Goal: Task Accomplishment & Management: Manage account settings

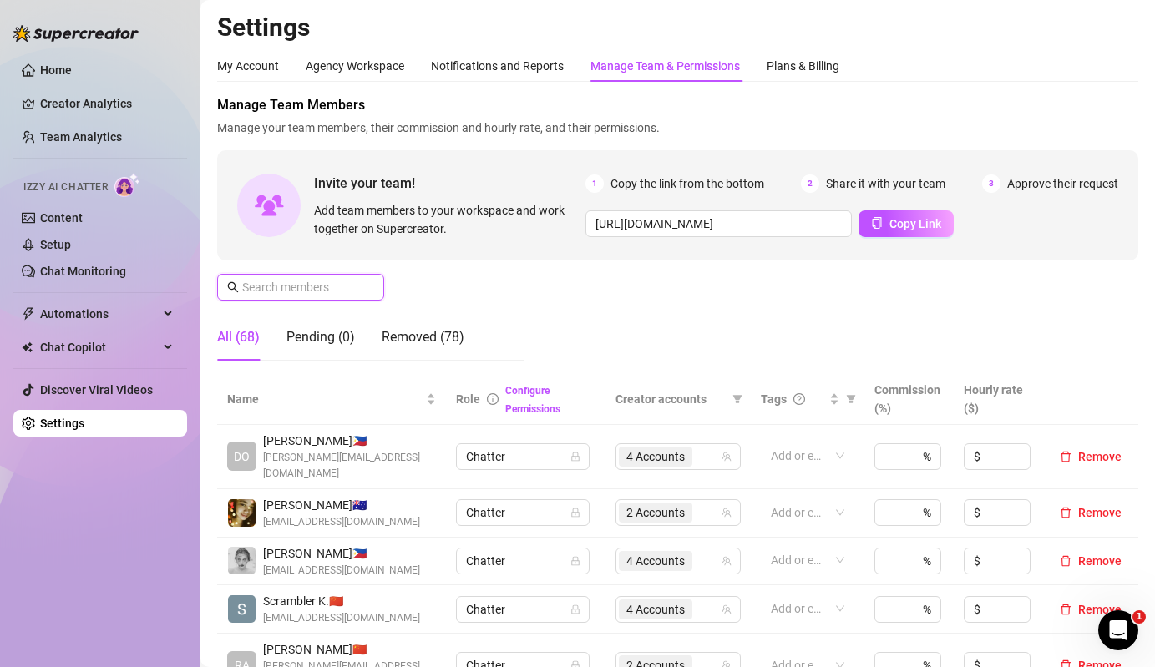
click at [342, 282] on input "text" at bounding box center [301, 287] width 119 height 18
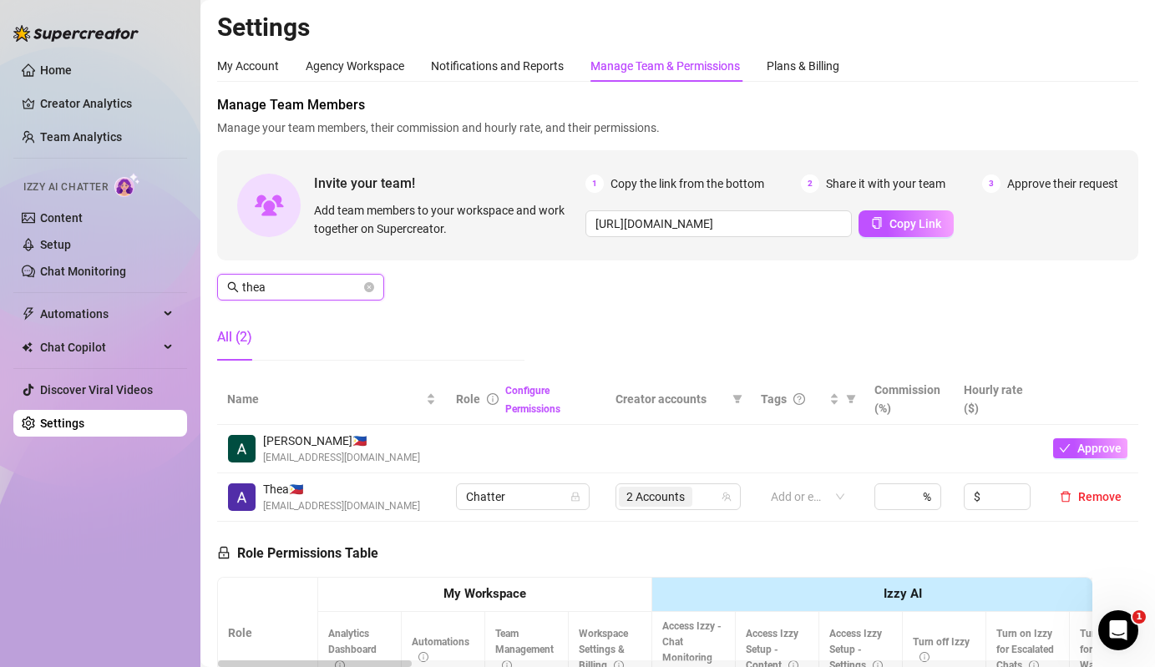
type input "thea"
click at [695, 481] on td "2 Accounts" at bounding box center [678, 498] width 145 height 48
click at [695, 498] on div "2 Accounts" at bounding box center [657, 496] width 77 height 23
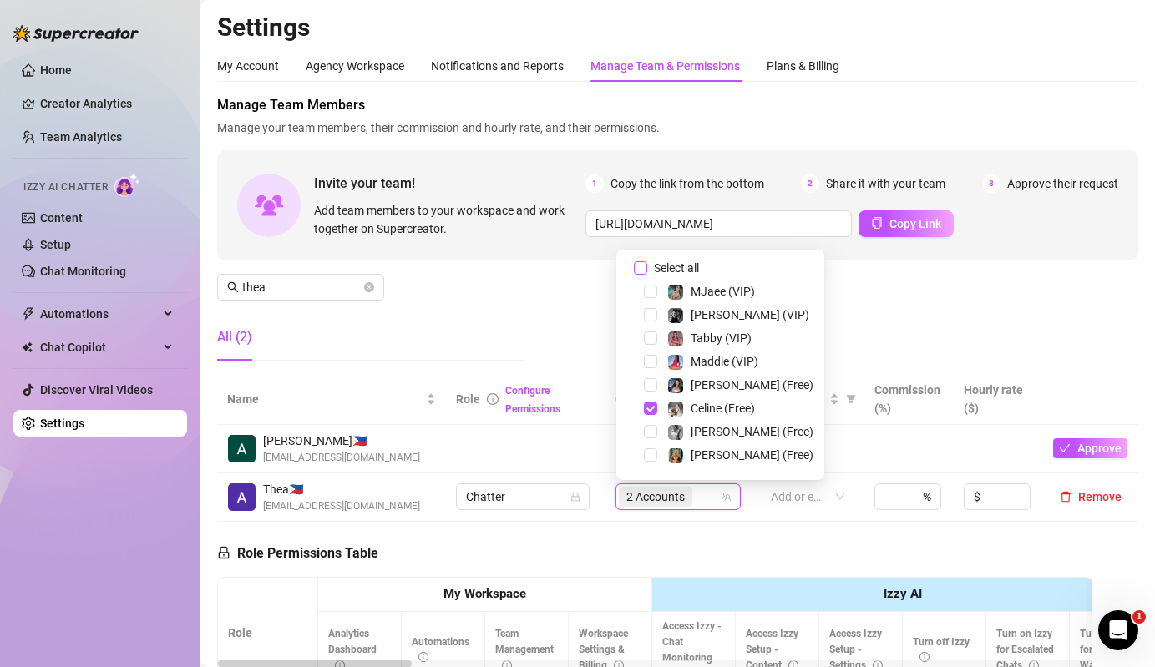
click at [681, 263] on span "Select all" at bounding box center [676, 268] width 58 height 18
click at [647, 263] on input "Select all" at bounding box center [640, 267] width 13 height 13
click at [681, 263] on span "Select all" at bounding box center [676, 268] width 58 height 18
click at [647, 263] on input "Select all" at bounding box center [640, 267] width 13 height 13
checkbox input "false"
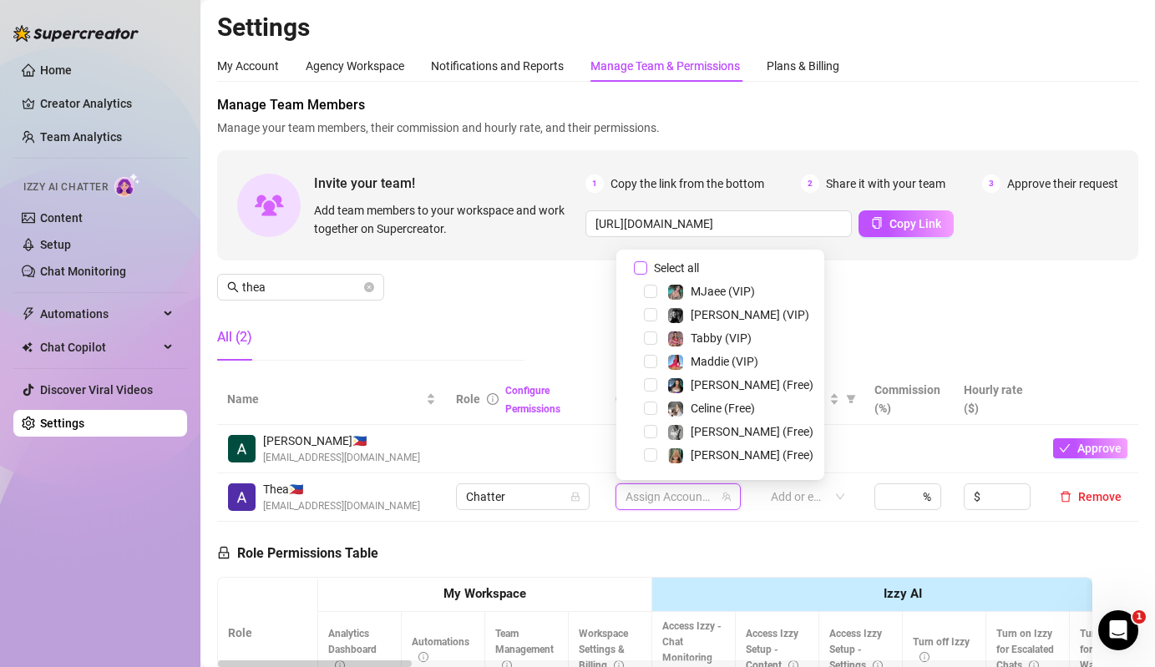
scroll to position [117, 0]
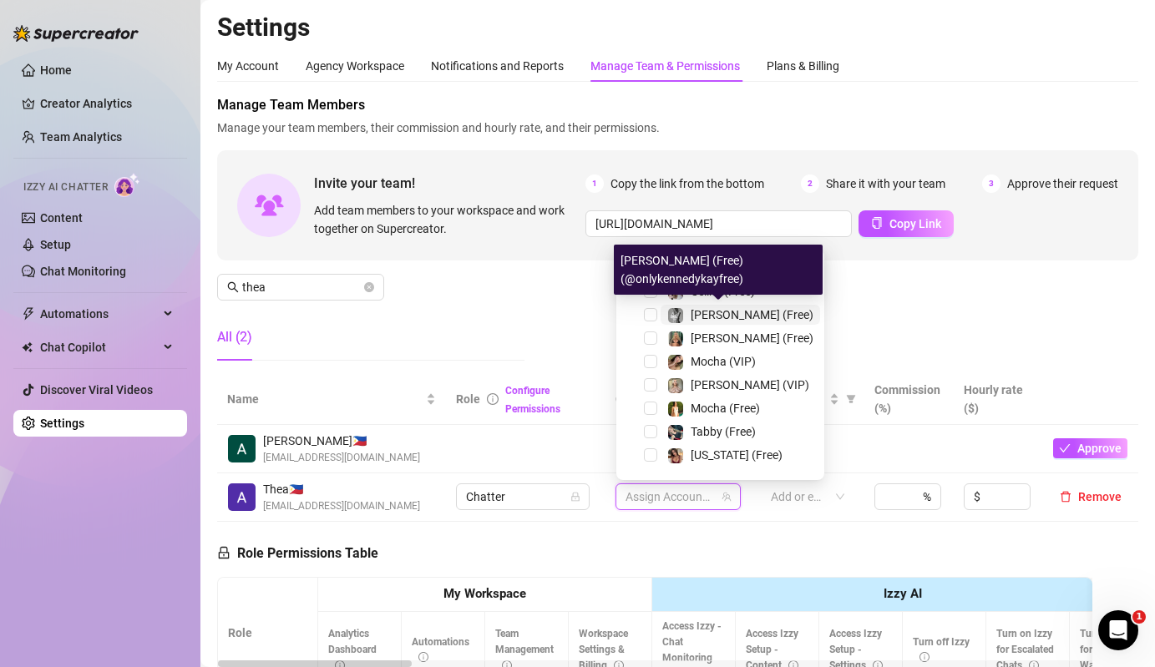
click at [685, 313] on div "[PERSON_NAME] (Free)" at bounding box center [740, 315] width 146 height 20
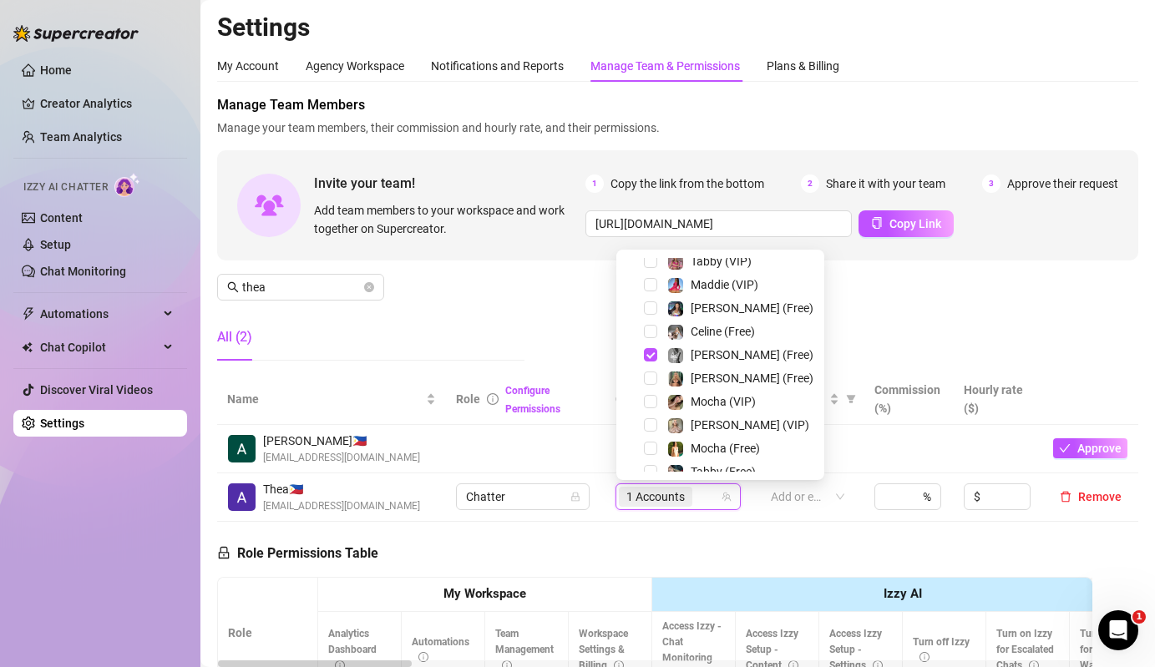
scroll to position [0, 0]
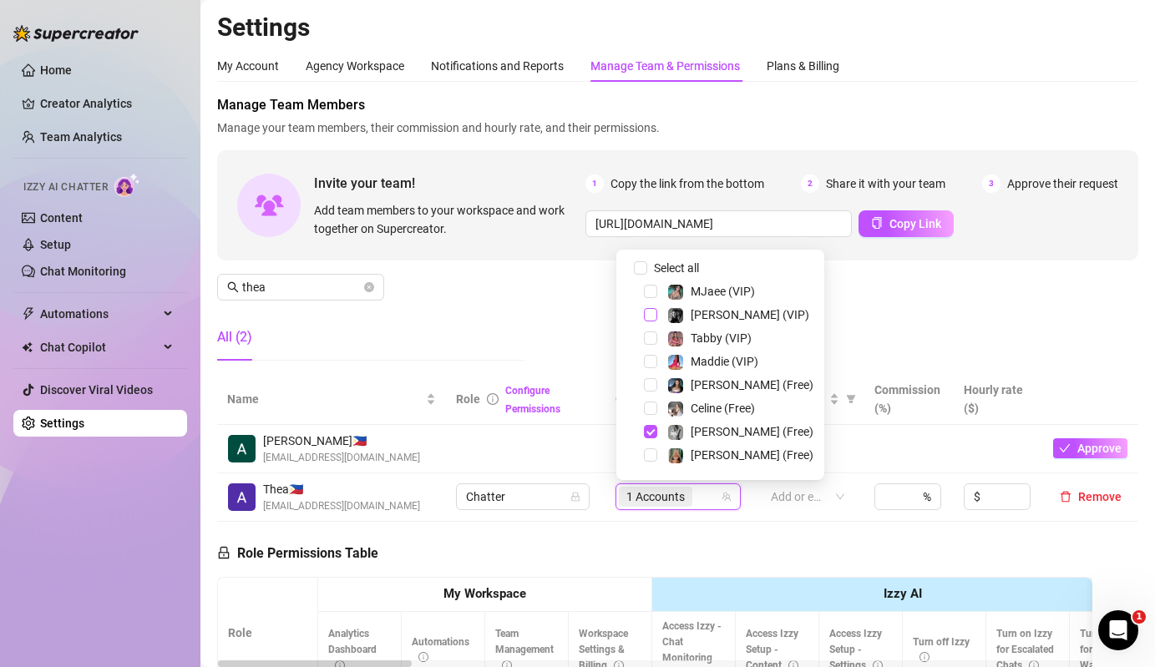
click at [646, 312] on span "Select tree node" at bounding box center [650, 314] width 13 height 13
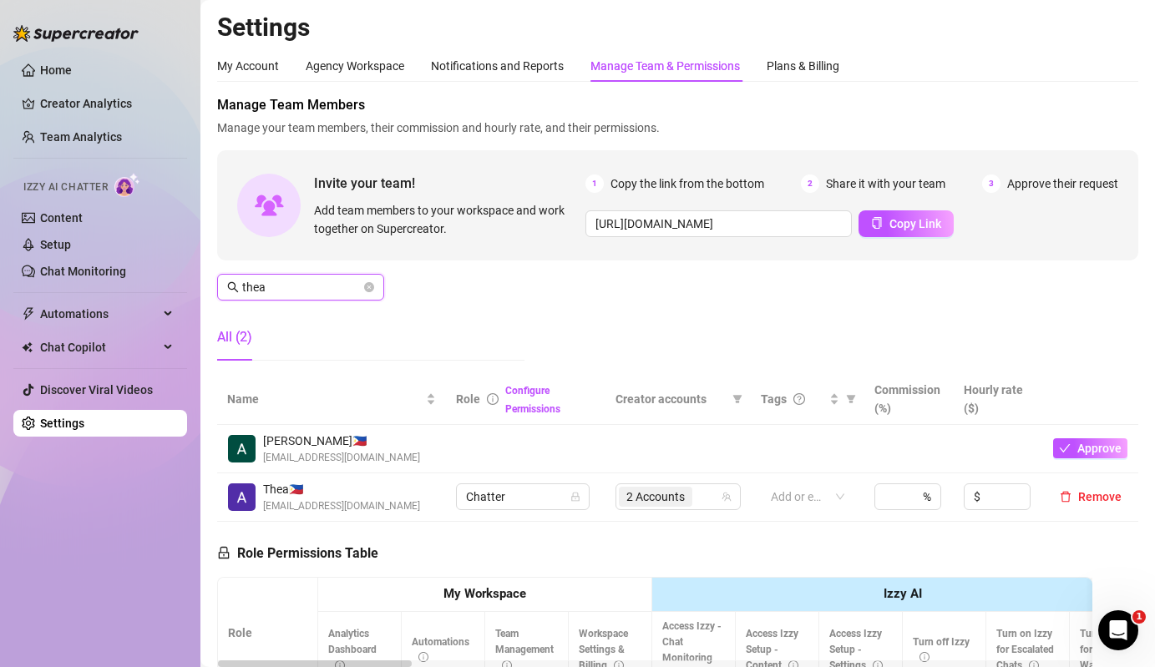
click at [334, 287] on input "thea" at bounding box center [301, 287] width 119 height 18
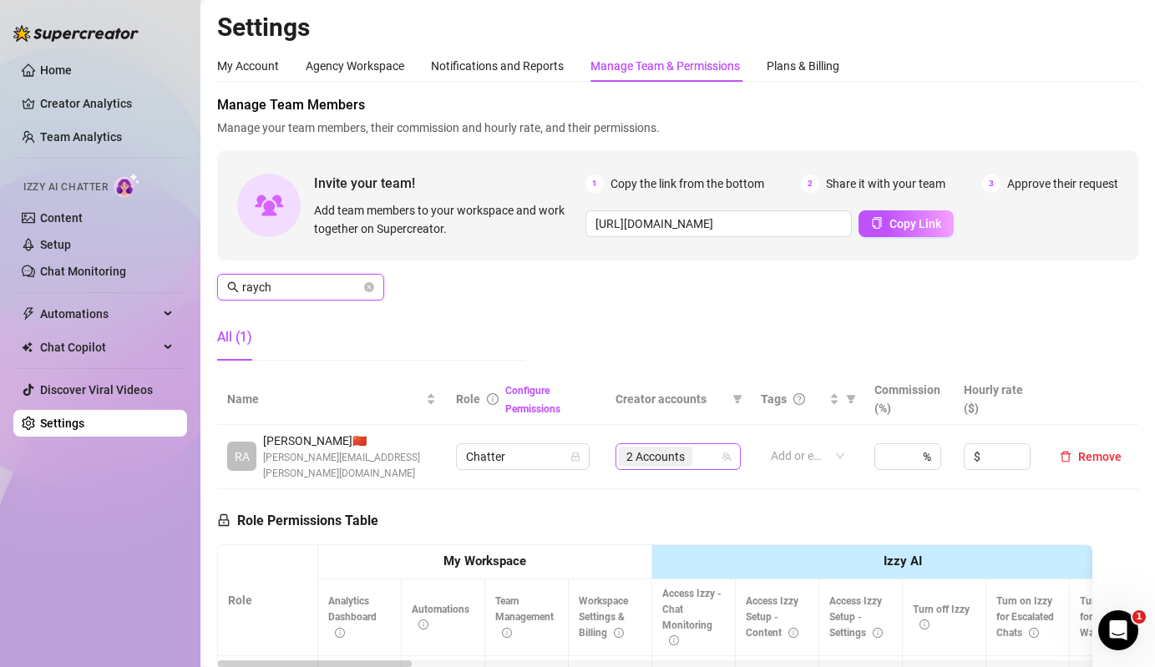
click at [632, 448] on span "2 Accounts" at bounding box center [656, 457] width 58 height 18
type input "raych"
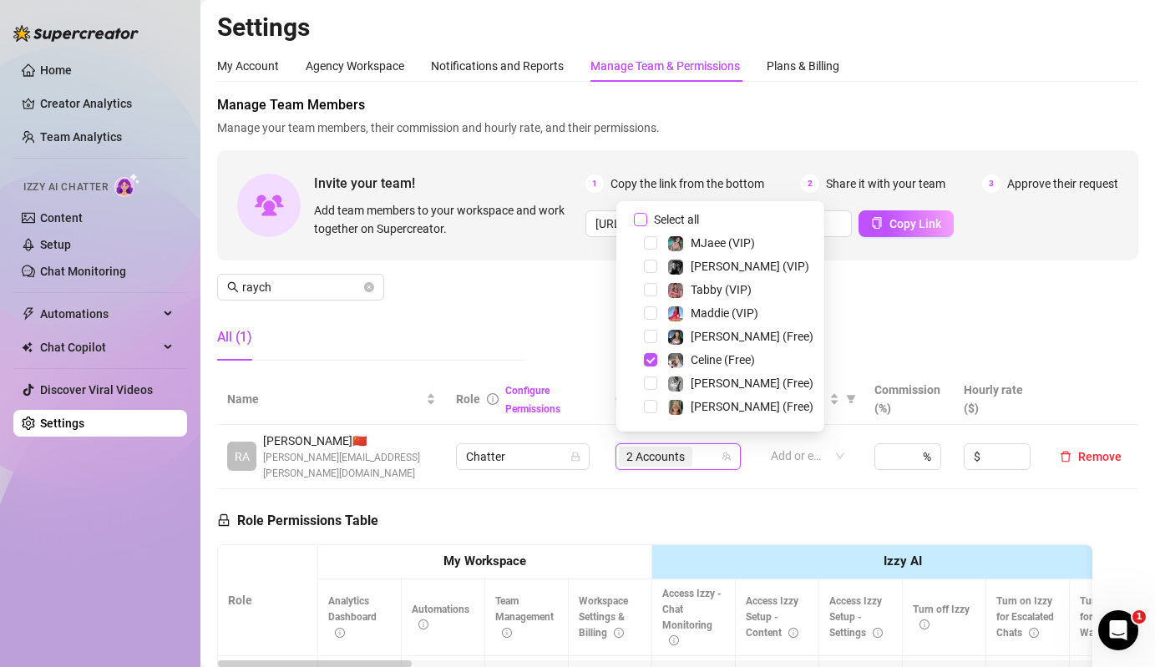
click at [657, 223] on span "Select all" at bounding box center [676, 220] width 58 height 18
click at [647, 223] on input "Select all" at bounding box center [640, 219] width 13 height 13
click at [657, 223] on span "Select all" at bounding box center [676, 220] width 58 height 18
click at [647, 223] on input "Select all" at bounding box center [640, 219] width 13 height 13
checkbox input "false"
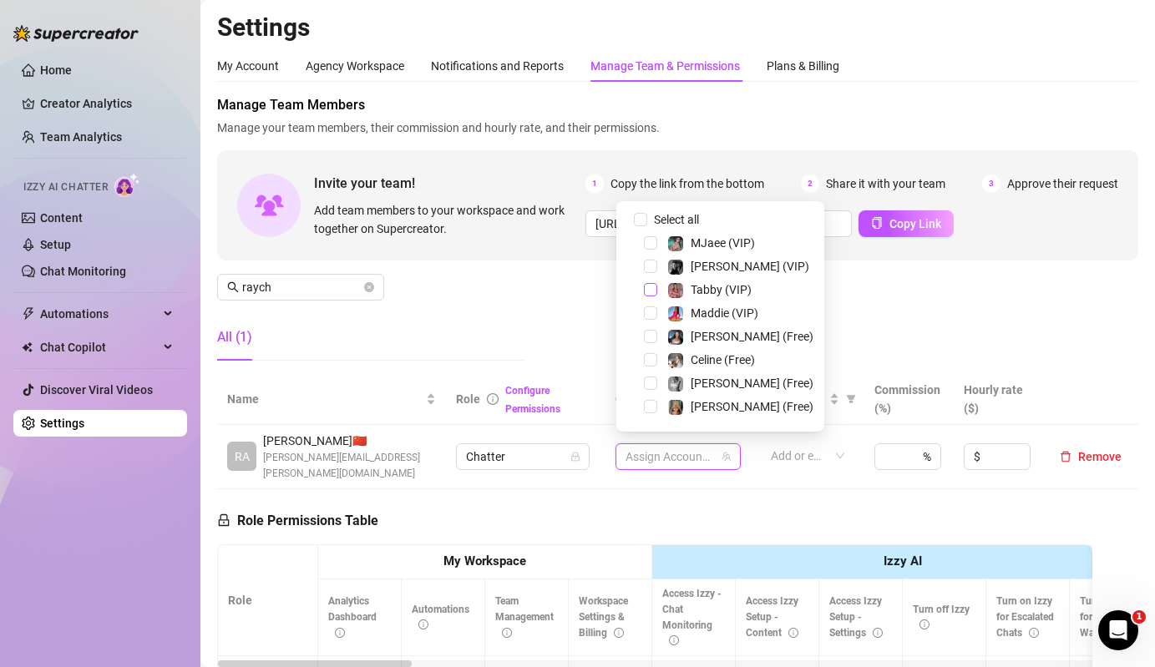
click at [650, 292] on span "Select tree node" at bounding box center [650, 289] width 13 height 13
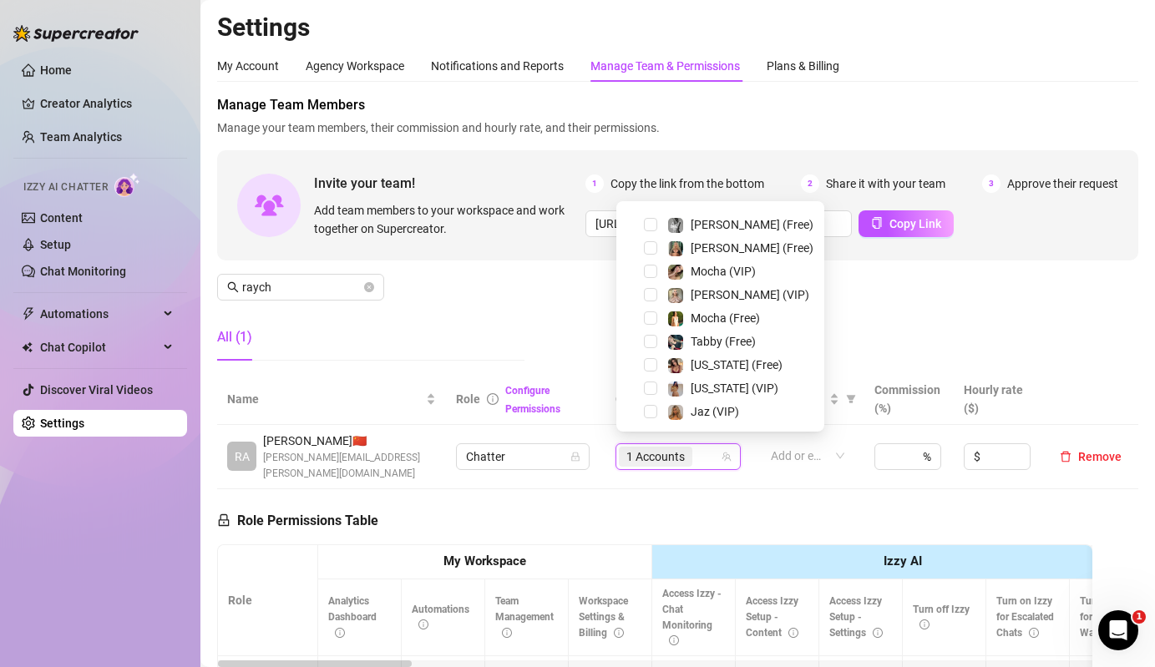
scroll to position [163, 0]
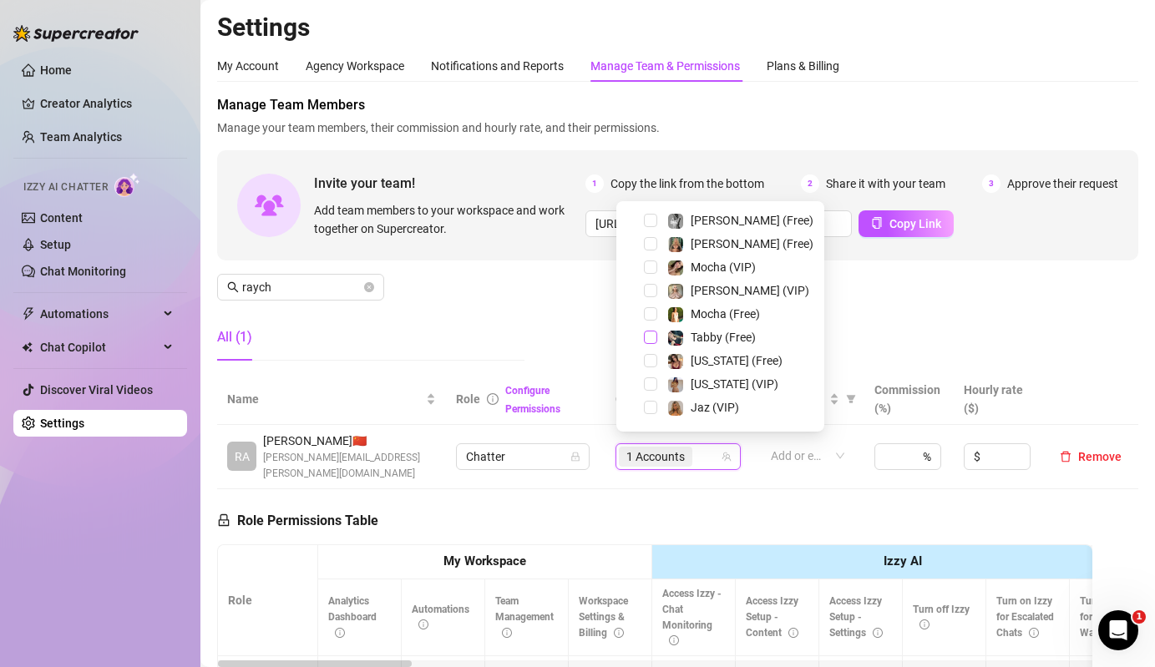
click at [655, 341] on span "Select tree node" at bounding box center [650, 337] width 13 height 13
click at [538, 318] on div "Manage Team Members Manage your team members, their commission and hourly rate,…" at bounding box center [677, 234] width 921 height 279
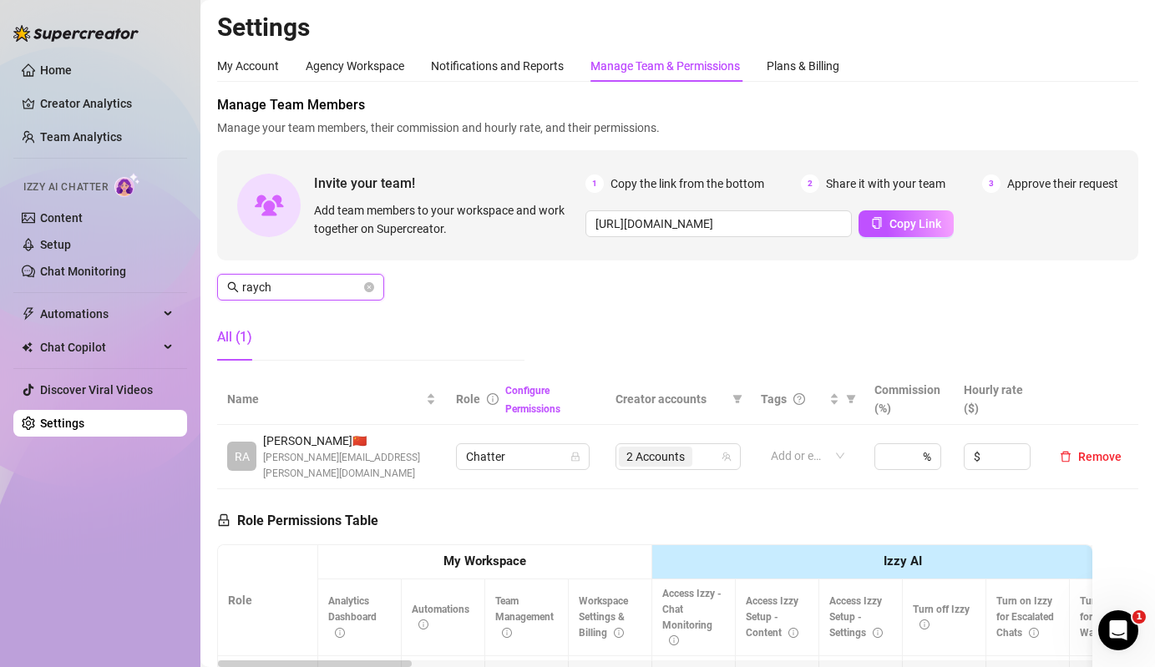
click at [338, 294] on input "raych" at bounding box center [301, 287] width 119 height 18
type input "]"
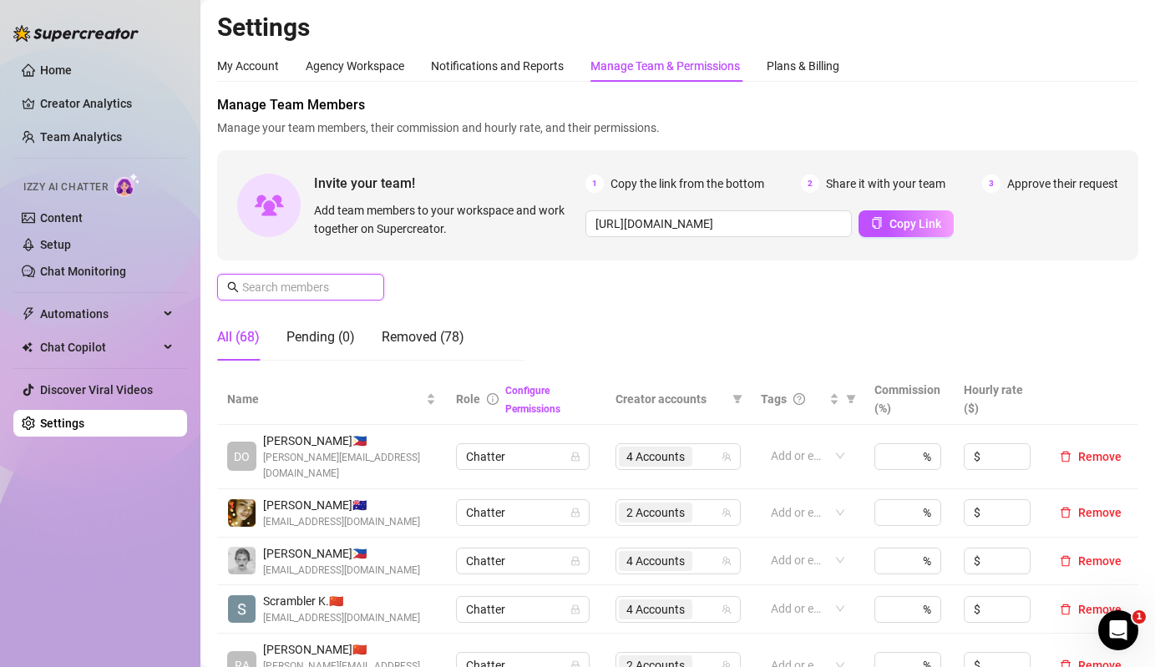
click at [338, 294] on input "text" at bounding box center [301, 287] width 119 height 18
click at [347, 286] on input "text" at bounding box center [301, 287] width 119 height 18
click at [315, 277] on span at bounding box center [300, 287] width 167 height 27
click at [327, 281] on input "text" at bounding box center [301, 287] width 119 height 18
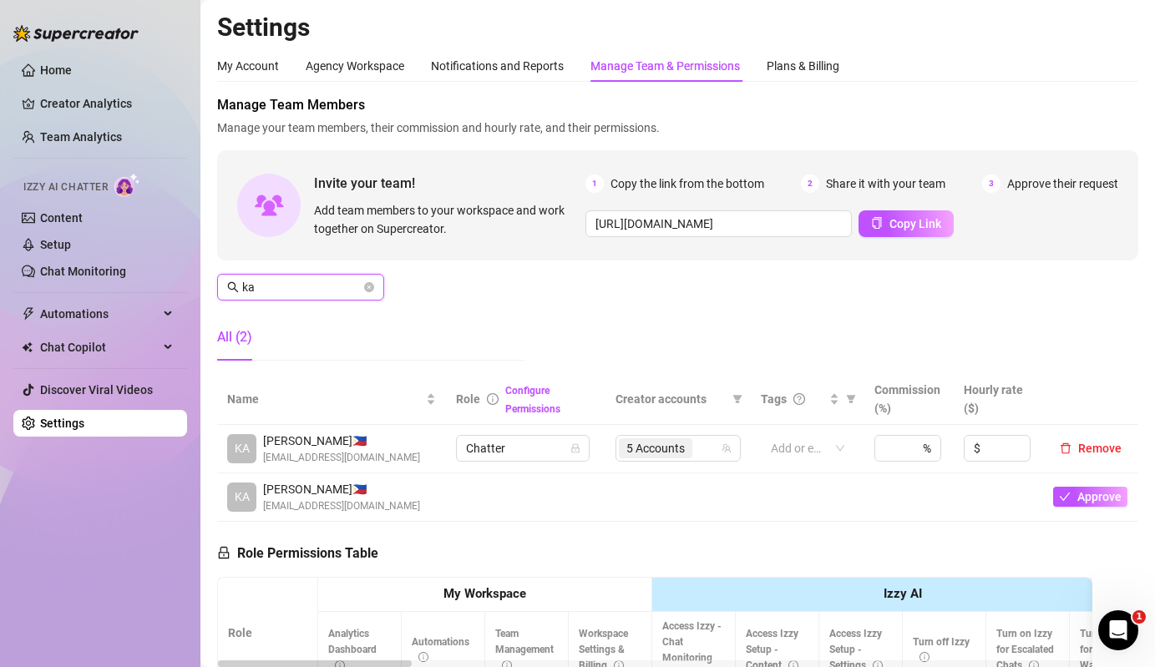
type input "k"
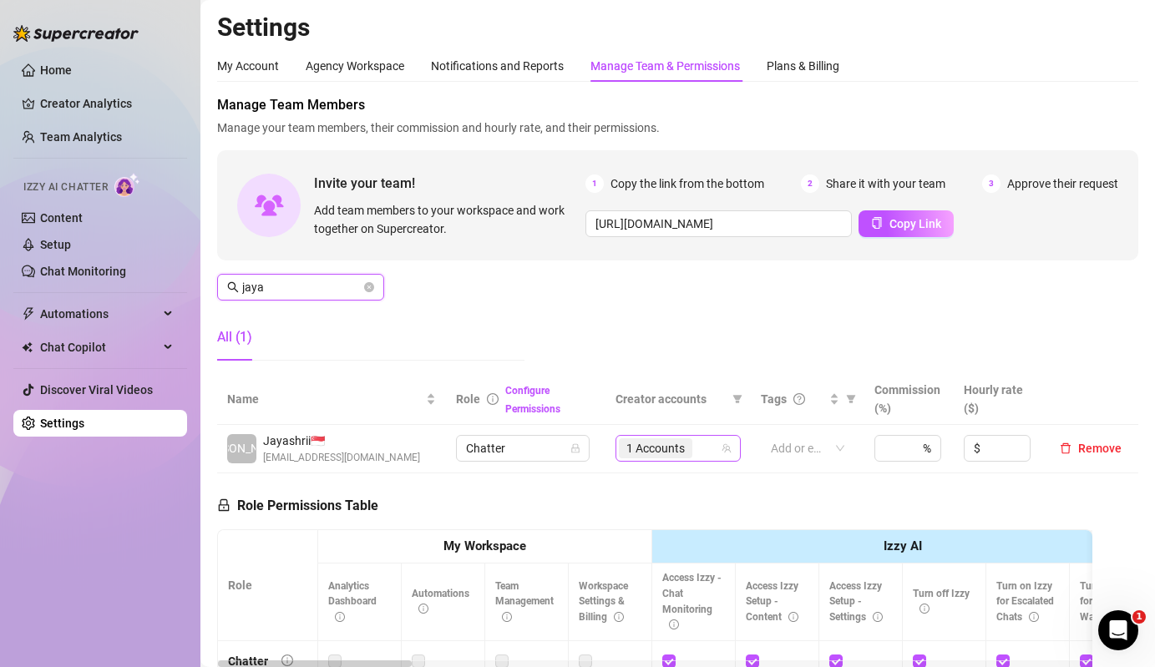
click at [682, 454] on span "1 Accounts" at bounding box center [656, 448] width 58 height 18
type input "jaya"
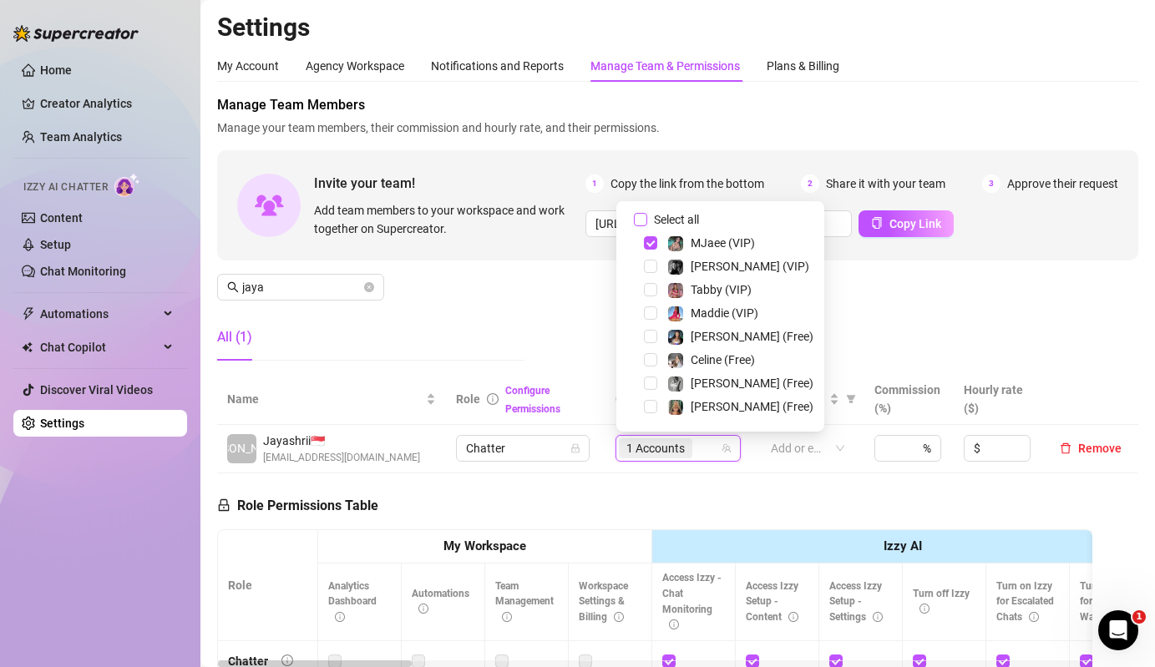
click at [674, 217] on span "Select all" at bounding box center [676, 220] width 58 height 18
click at [647, 217] on input "Select all" at bounding box center [640, 219] width 13 height 13
click at [674, 217] on span "Select all" at bounding box center [676, 220] width 58 height 18
click at [647, 217] on input "Select all" at bounding box center [640, 219] width 13 height 13
checkbox input "false"
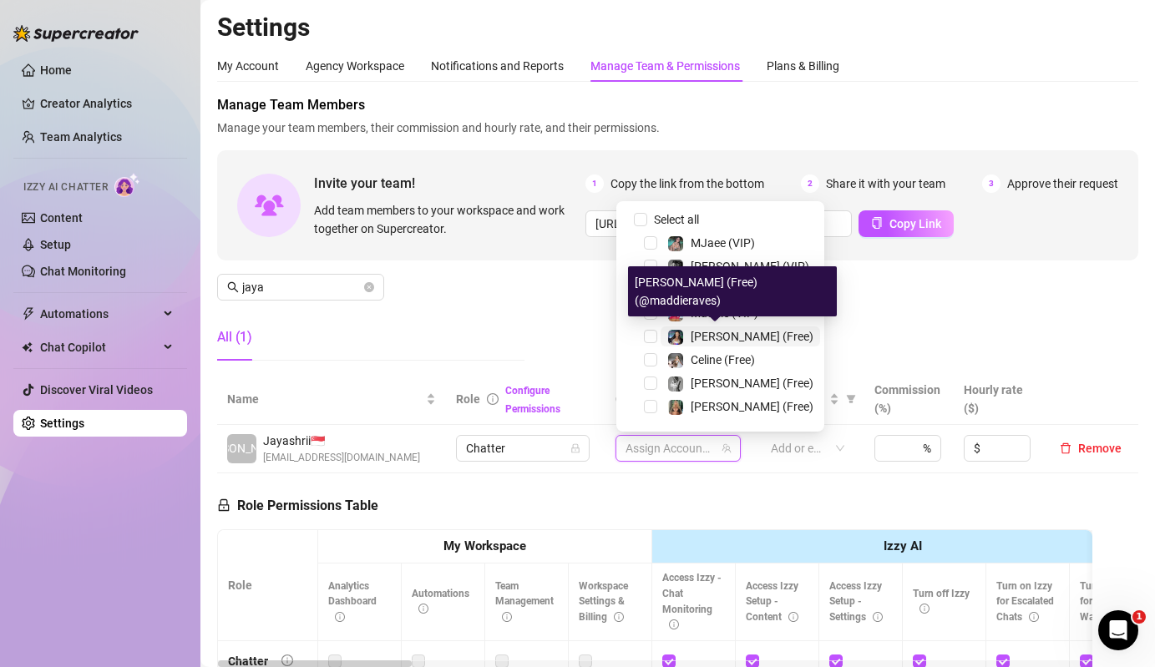
click at [702, 334] on span "[PERSON_NAME] (Free)" at bounding box center [752, 336] width 123 height 13
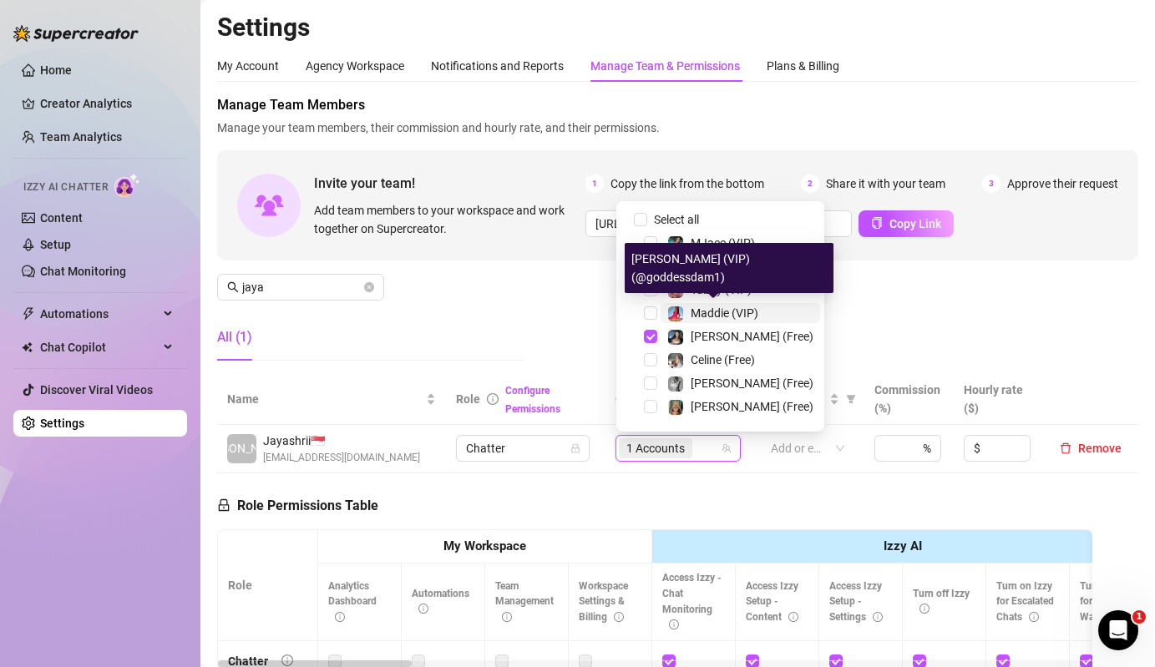
click at [672, 317] on img at bounding box center [675, 314] width 15 height 15
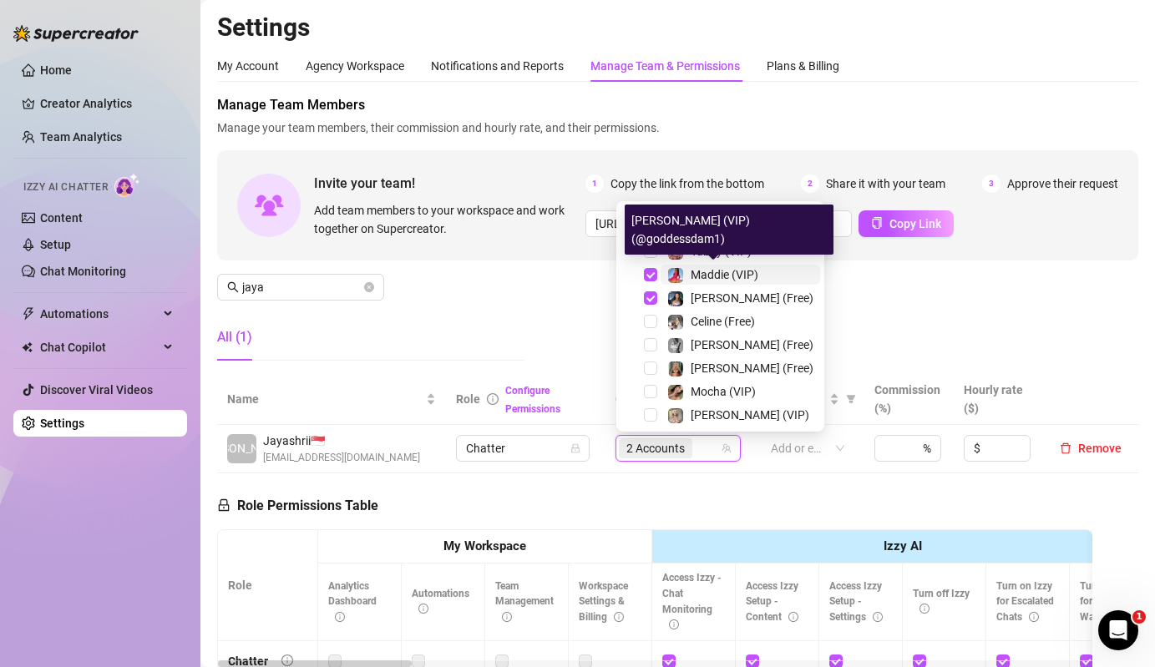
scroll to position [46, 0]
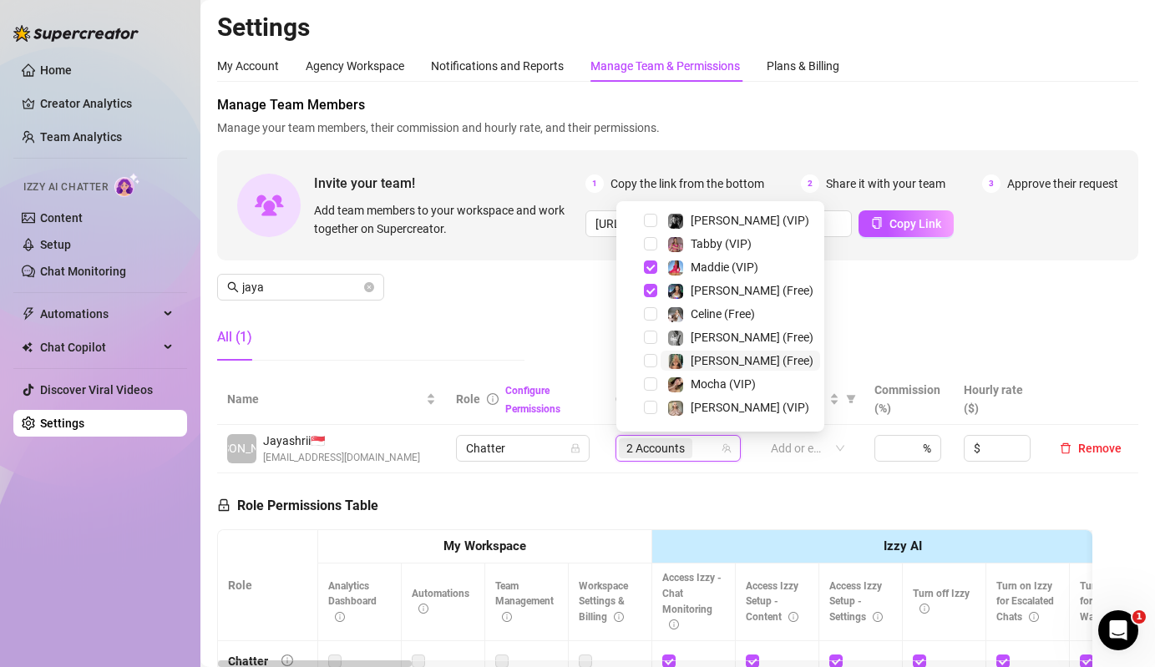
click at [667, 361] on span at bounding box center [675, 361] width 17 height 17
click at [676, 379] on img at bounding box center [675, 385] width 15 height 15
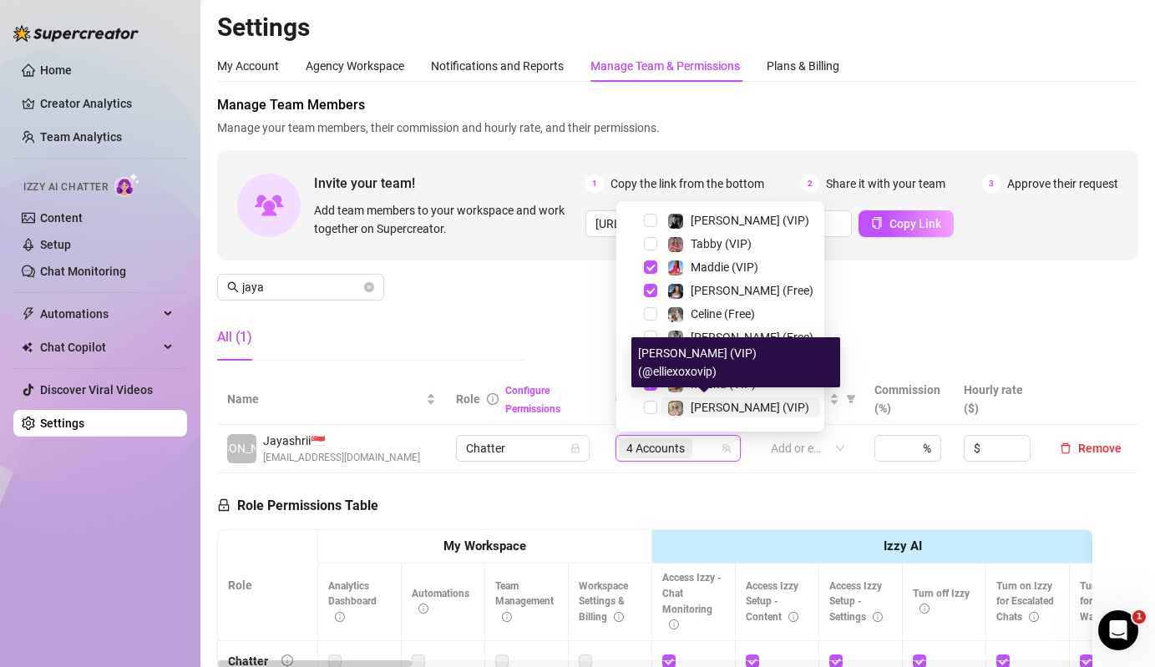
click at [688, 407] on div "[PERSON_NAME] (VIP)" at bounding box center [738, 408] width 142 height 20
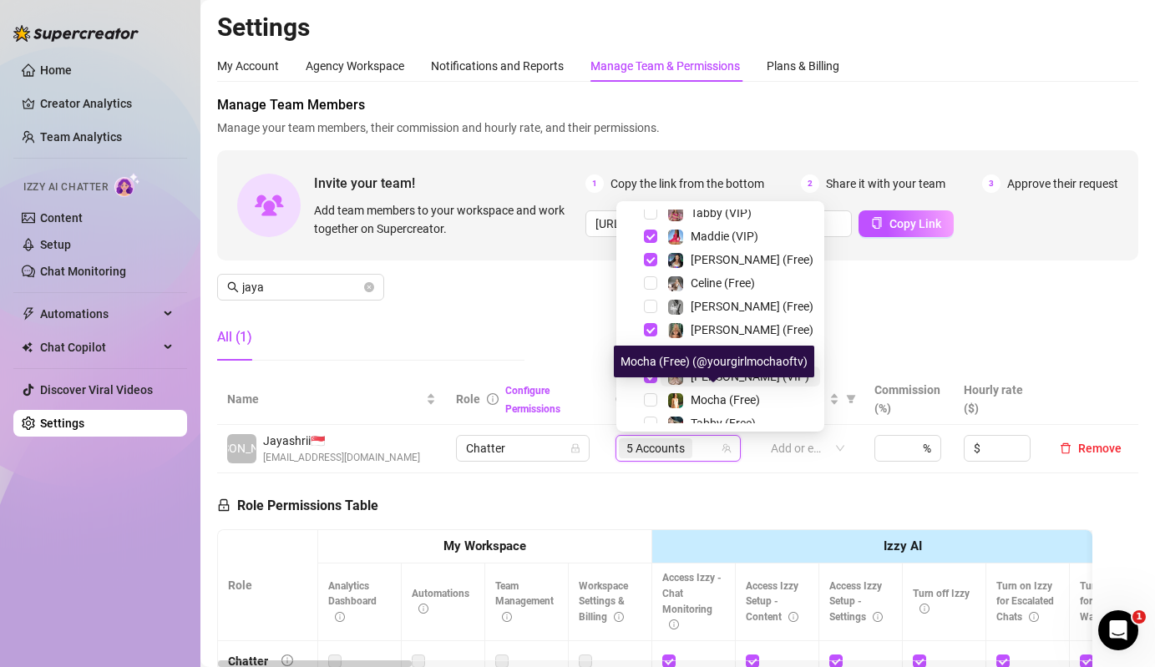
scroll to position [79, 0]
click at [697, 405] on div "Mocha (Free)" at bounding box center [725, 398] width 69 height 20
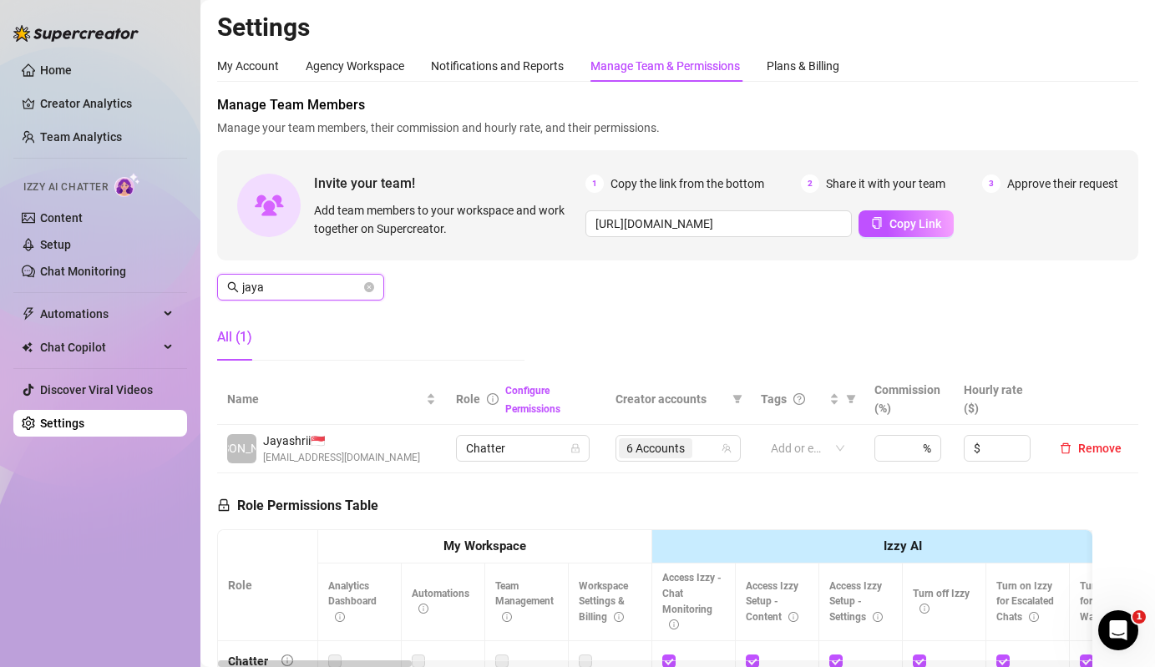
click at [307, 285] on input "jaya" at bounding box center [301, 287] width 119 height 18
click at [651, 440] on span "4 Accounts" at bounding box center [656, 448] width 58 height 18
type input "dolly"
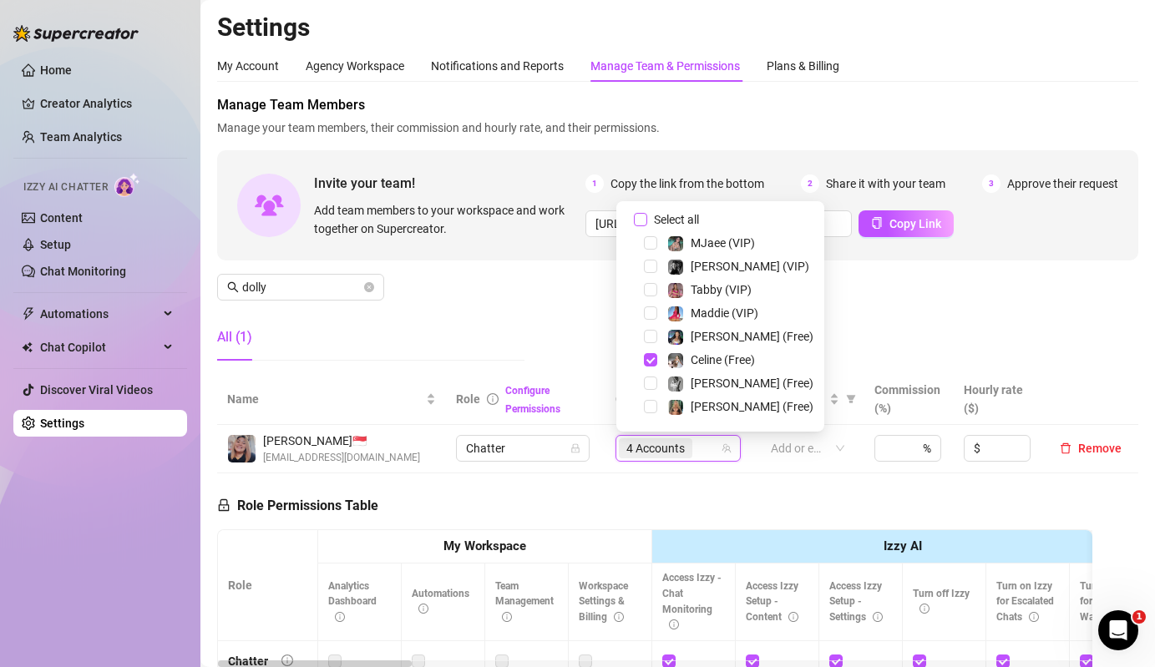
click at [644, 213] on input "Select all" at bounding box center [640, 219] width 13 height 13
checkbox input "false"
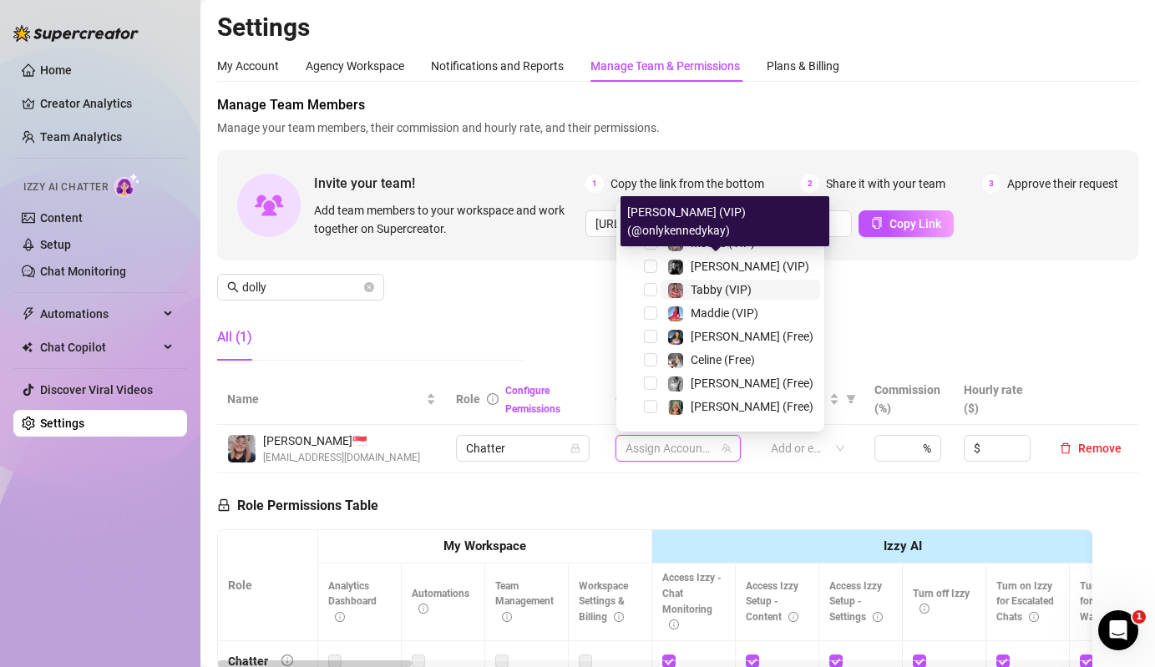
click at [677, 284] on img at bounding box center [675, 290] width 15 height 15
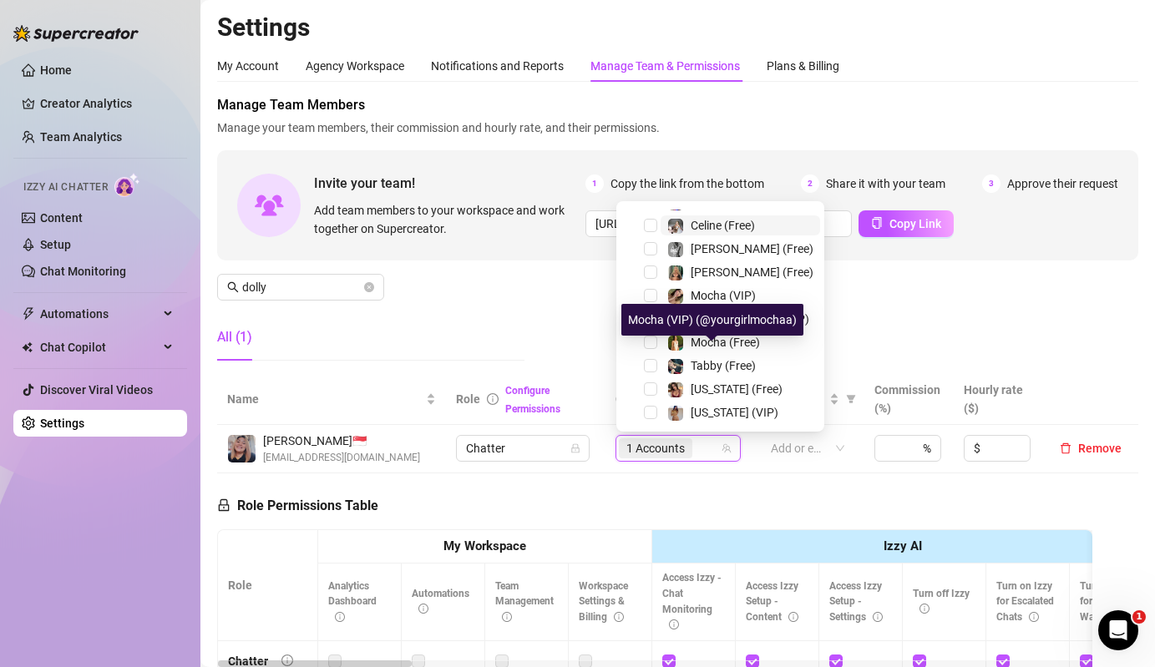
scroll to position [224, 0]
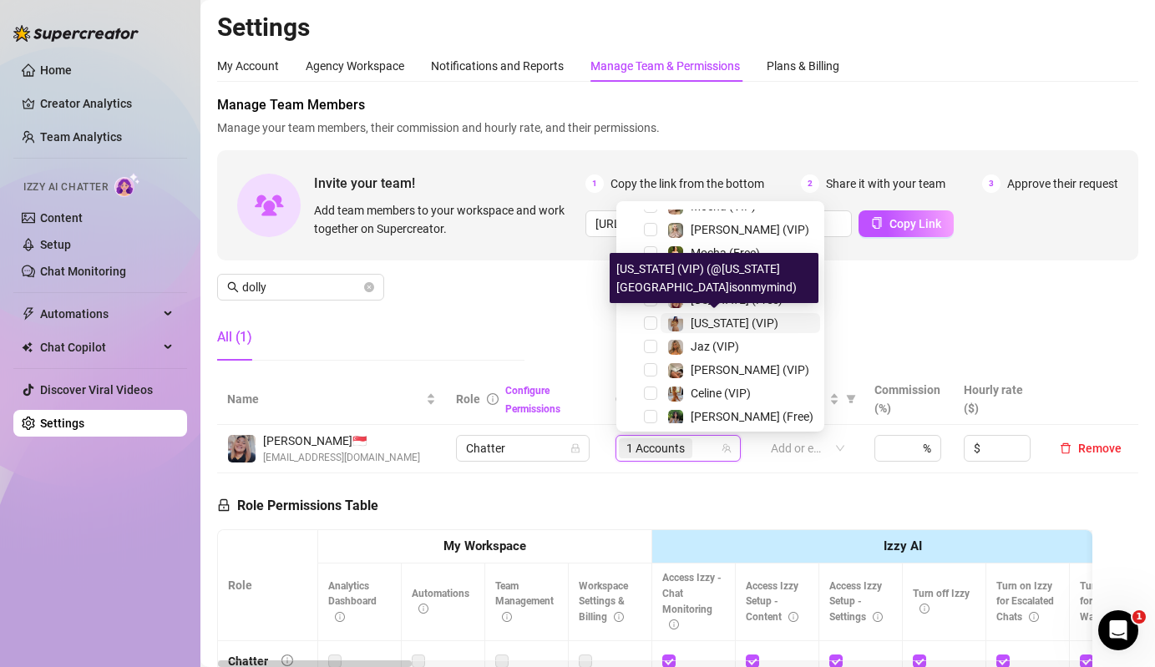
click at [725, 313] on div "[US_STATE] (VIP)" at bounding box center [735, 323] width 88 height 20
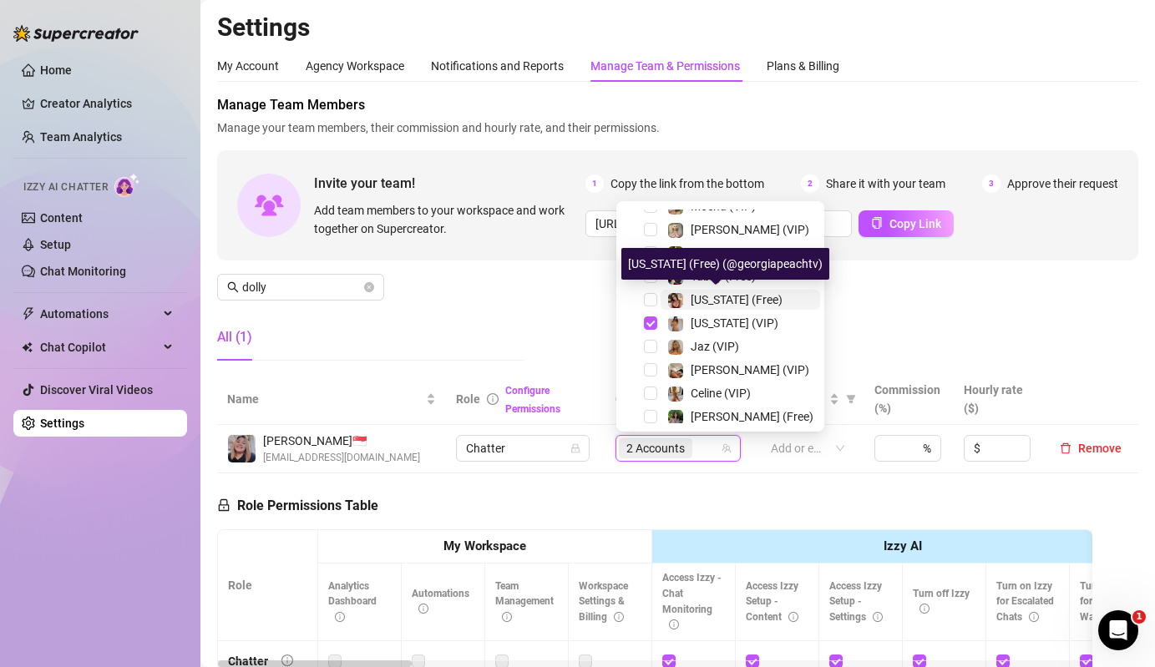
click at [685, 305] on div "[US_STATE] (Free)" at bounding box center [724, 300] width 115 height 20
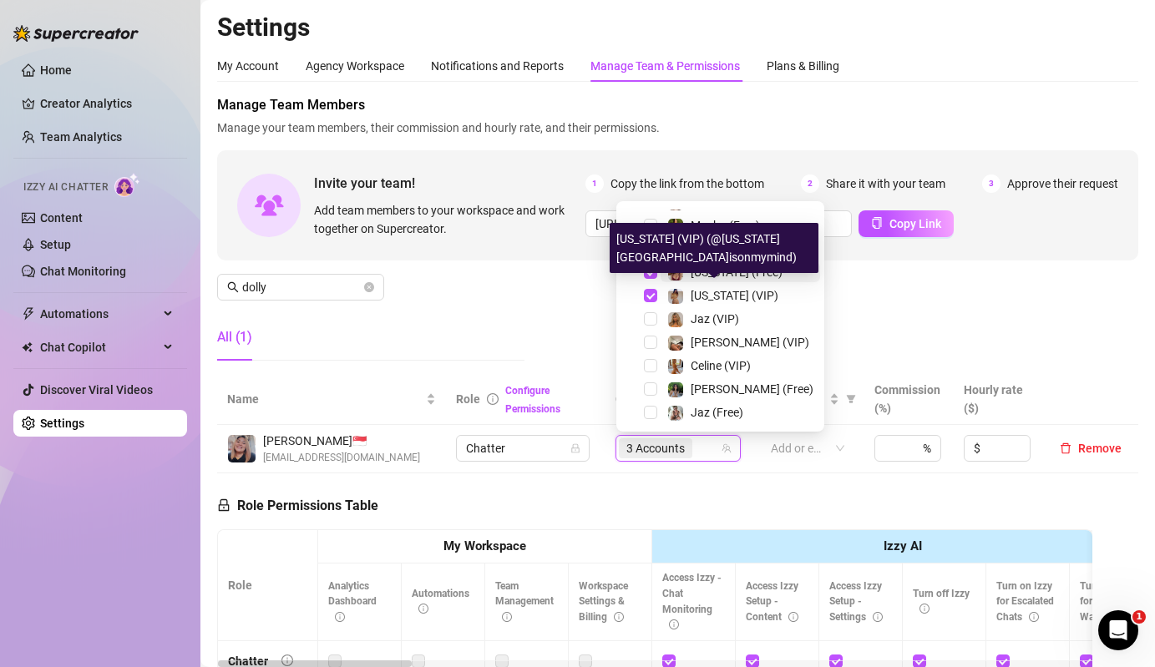
scroll to position [254, 0]
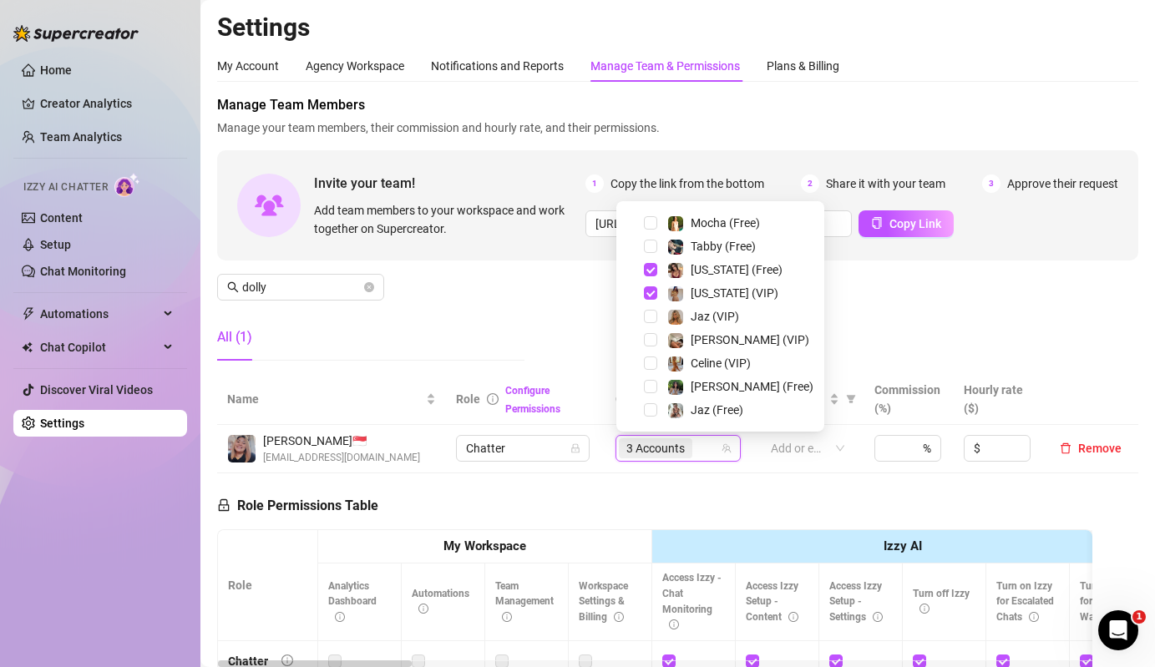
click at [688, 256] on div "Tabby (Free)" at bounding box center [721, 246] width 200 height 20
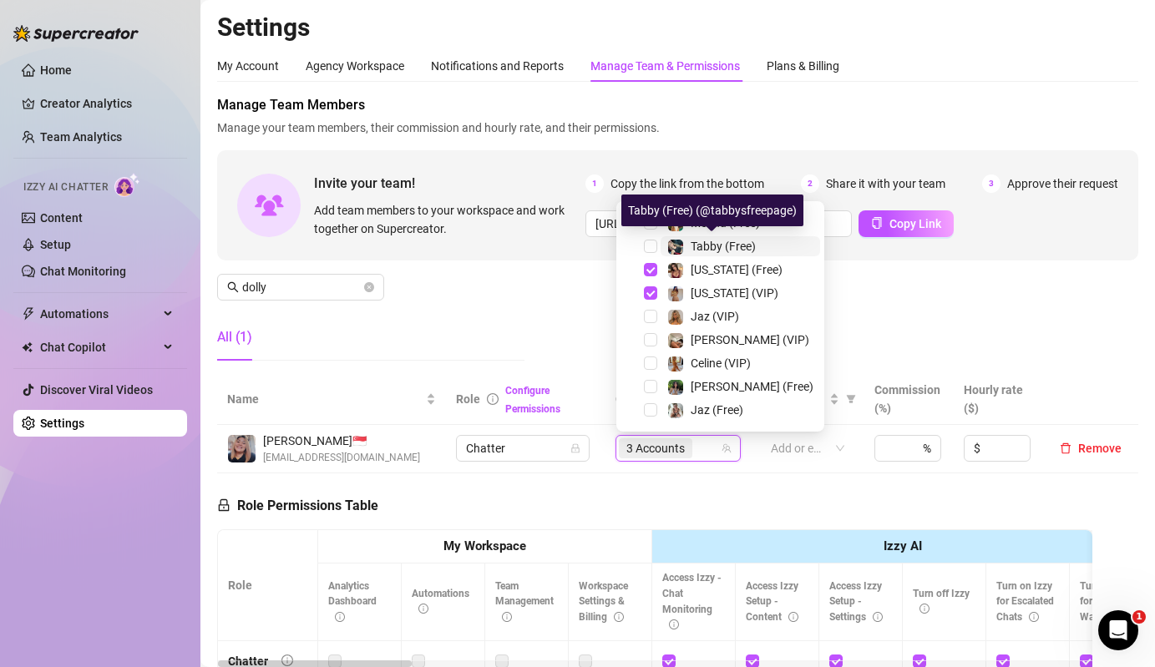
click at [698, 249] on span "Tabby (Free)" at bounding box center [723, 246] width 65 height 13
